Goal: Information Seeking & Learning: Check status

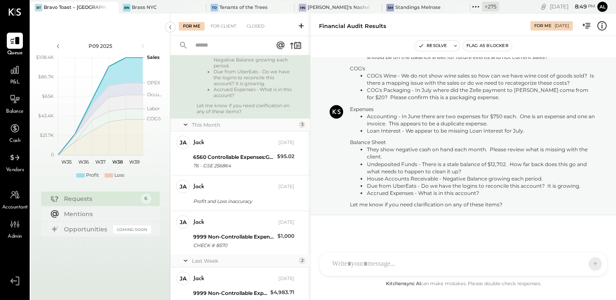
scroll to position [294, 0]
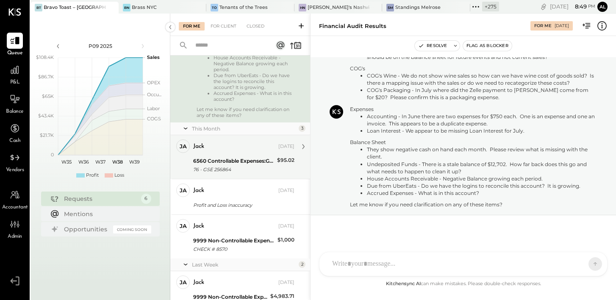
click at [239, 165] on div "6560 Controllable Expenses:General & Administrative Expenses:Bank Charges & Fees" at bounding box center [233, 161] width 81 height 8
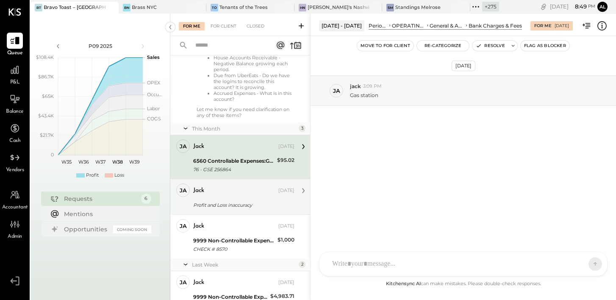
click at [244, 210] on div "jack [DATE] Profit and Loss inaccuracy How are we looking? I still see mistakes…" at bounding box center [243, 196] width 101 height 27
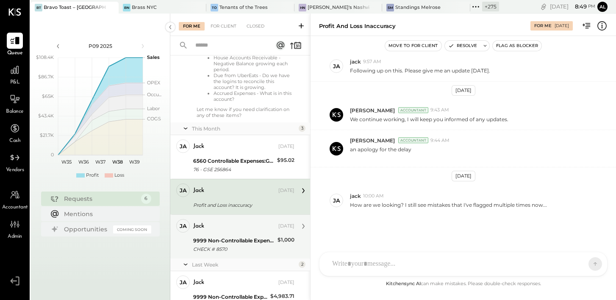
click at [243, 230] on div "jack" at bounding box center [234, 226] width 83 height 8
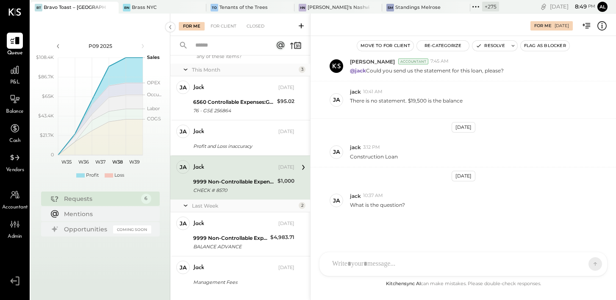
scroll to position [381, 0]
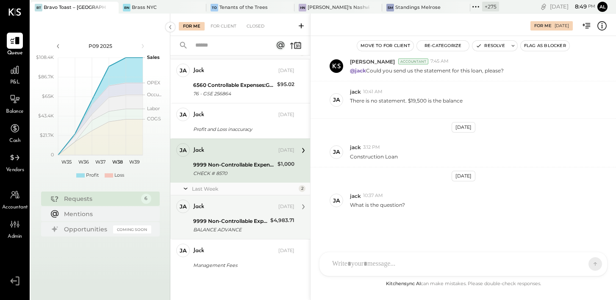
click at [239, 225] on div "9999 Non-Controllable Expenses:Other Income and Expenses:To Be Classified P&L" at bounding box center [230, 221] width 75 height 8
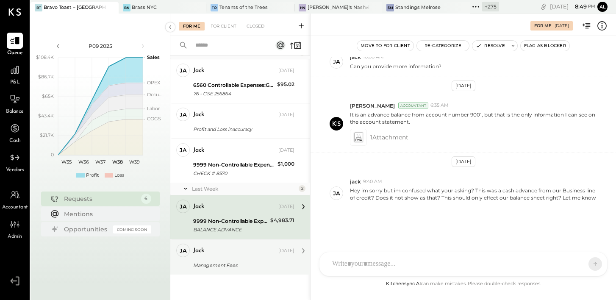
click at [239, 249] on div "jack" at bounding box center [234, 251] width 83 height 8
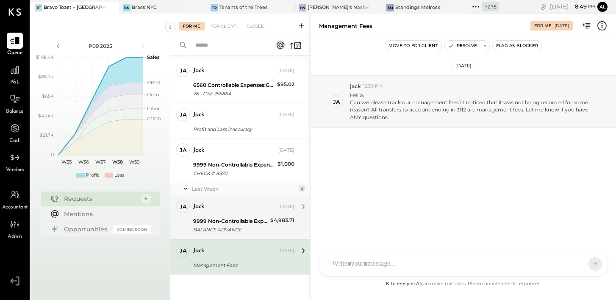
click at [236, 222] on div "9999 Non-Controllable Expenses:Other Income and Expenses:To Be Classified P&L" at bounding box center [230, 221] width 75 height 8
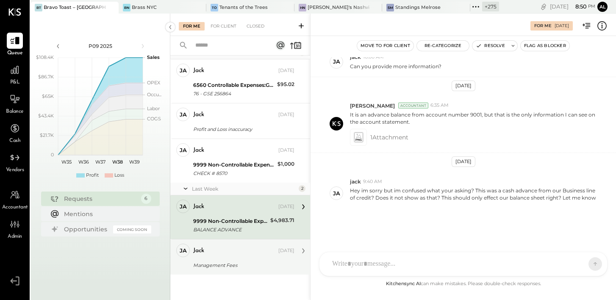
click at [266, 255] on div "jack [DATE]" at bounding box center [243, 251] width 101 height 12
